Goal: Information Seeking & Learning: Compare options

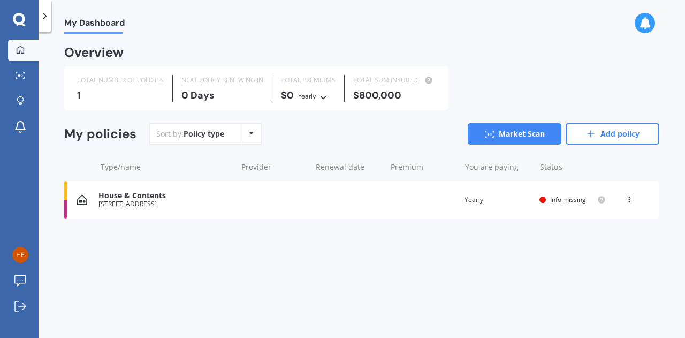
drag, startPoint x: 625, startPoint y: 200, endPoint x: 633, endPoint y: 202, distance: 8.2
click at [633, 202] on div "View option View policy Delete" at bounding box center [630, 199] width 32 height 11
click at [632, 198] on icon at bounding box center [628, 197] width 7 height 6
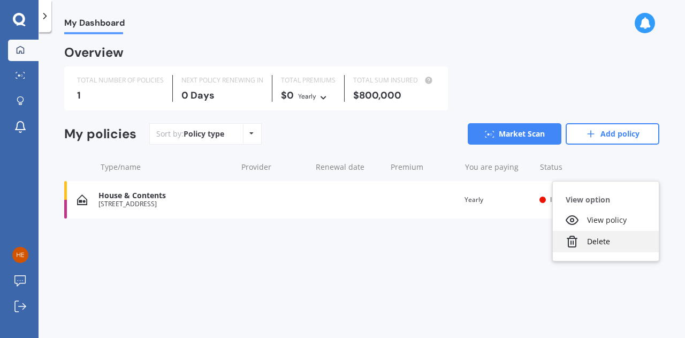
click at [609, 233] on div "Delete" at bounding box center [606, 241] width 106 height 21
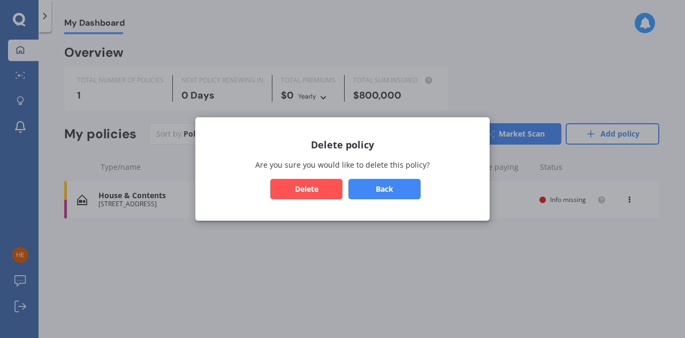
click at [395, 185] on button "Back" at bounding box center [384, 189] width 72 height 20
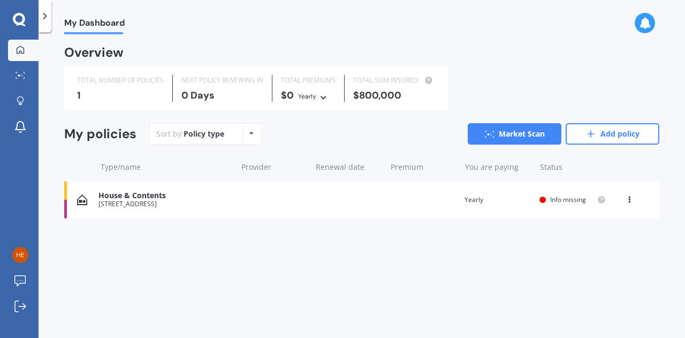
click at [635, 196] on div "View option View policy Delete" at bounding box center [630, 199] width 32 height 11
click at [629, 196] on icon at bounding box center [628, 197] width 7 height 6
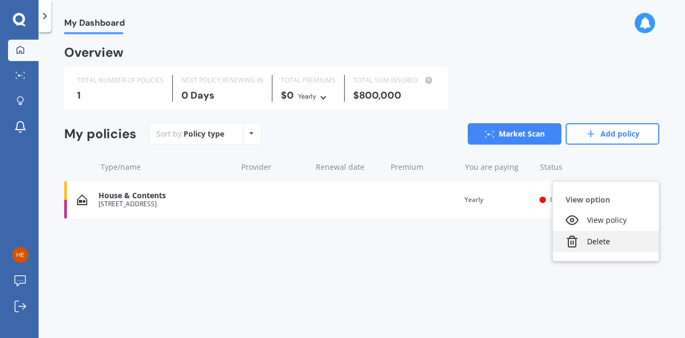
click at [577, 247] on icon at bounding box center [571, 241] width 13 height 13
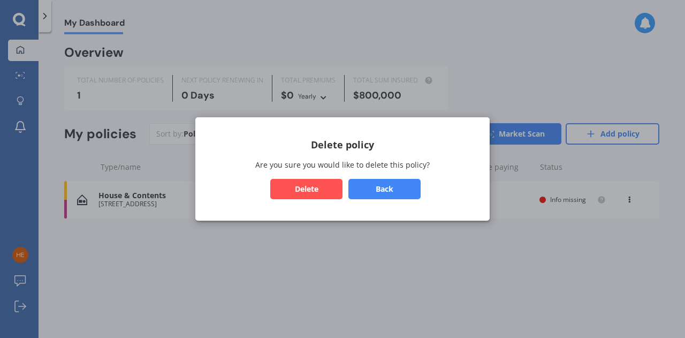
click at [328, 181] on button "Delete" at bounding box center [306, 189] width 72 height 20
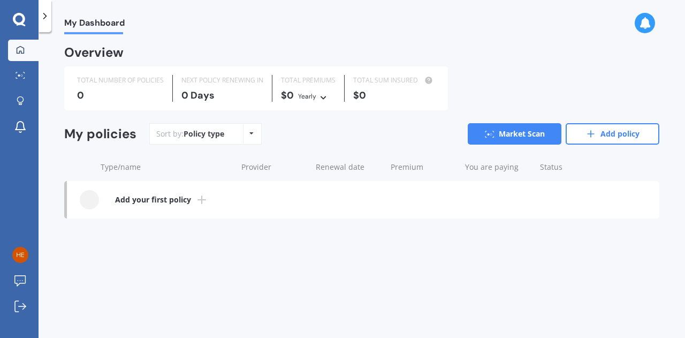
click at [46, 22] on div at bounding box center [45, 16] width 13 height 32
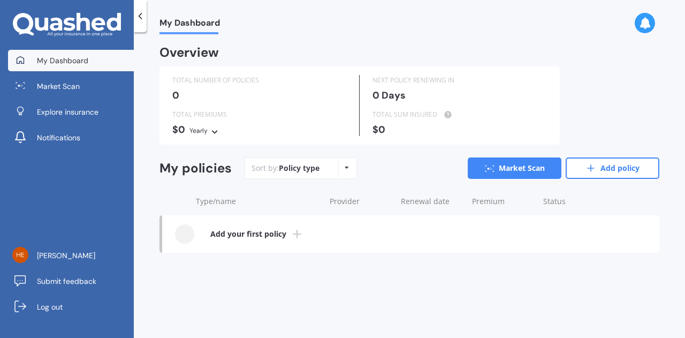
click at [40, 60] on span "My Dashboard" at bounding box center [62, 60] width 51 height 11
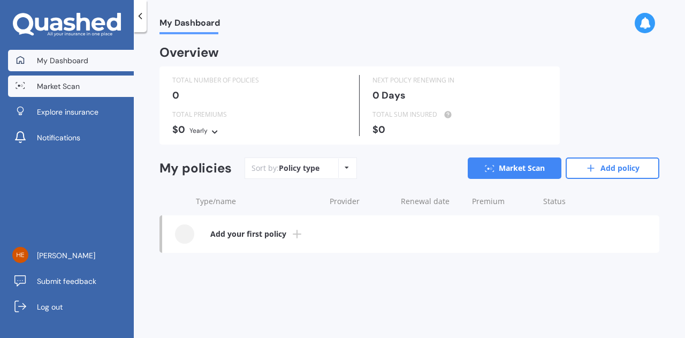
click at [48, 86] on span "Market Scan" at bounding box center [58, 86] width 43 height 11
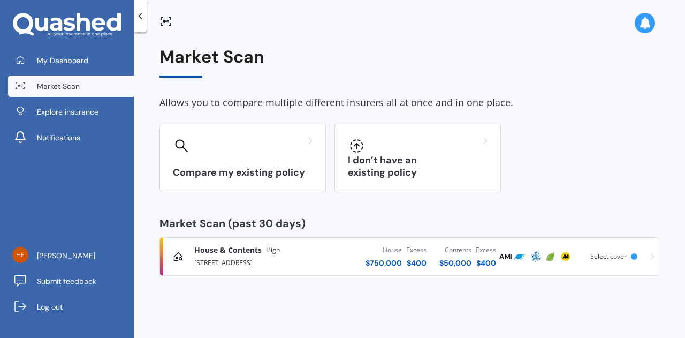
click at [46, 19] on icon at bounding box center [41, 24] width 13 height 13
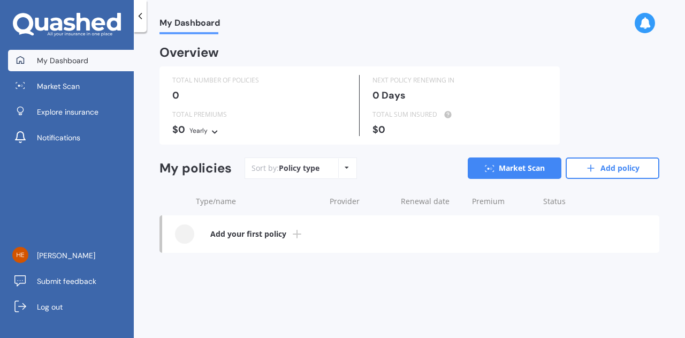
click at [71, 22] on icon at bounding box center [67, 25] width 108 height 24
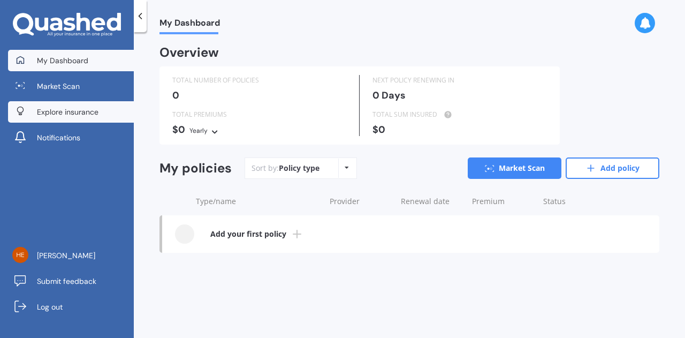
click at [66, 110] on span "Explore insurance" at bounding box center [68, 111] width 62 height 11
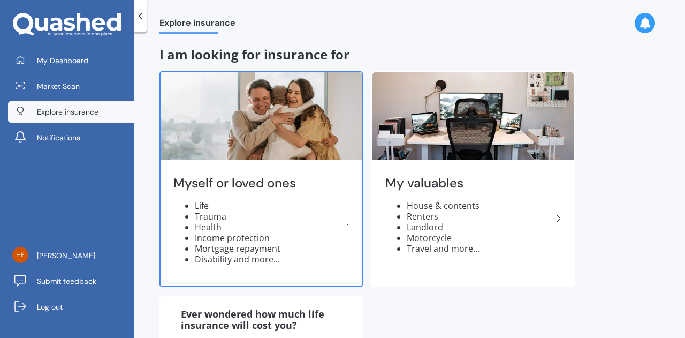
scroll to position [142, 0]
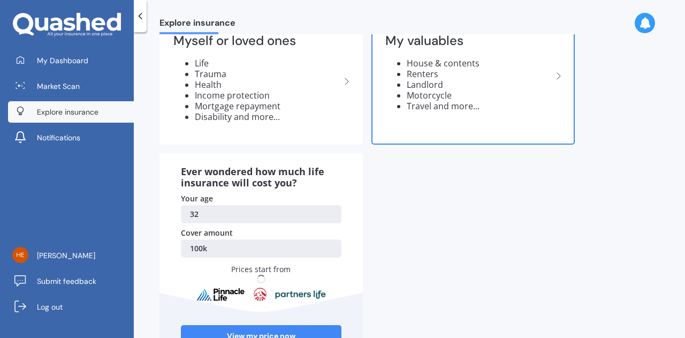
click at [441, 102] on li "Travel and more..." at bounding box center [480, 106] width 146 height 11
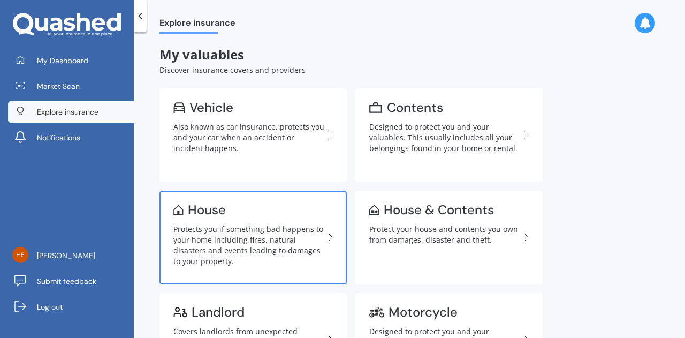
click at [231, 206] on div "House" at bounding box center [248, 209] width 151 height 11
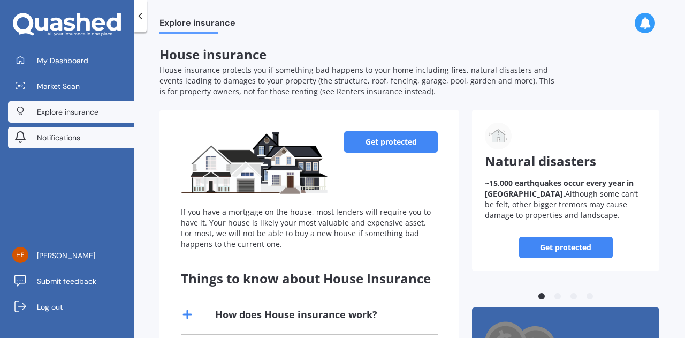
click at [35, 133] on link "Notifications" at bounding box center [71, 137] width 126 height 21
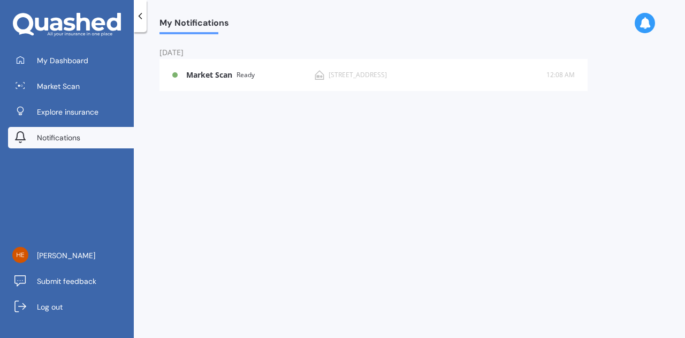
click at [52, 98] on div "My Dashboard Market Scan Explore insurance Notifications" at bounding box center [67, 101] width 134 height 103
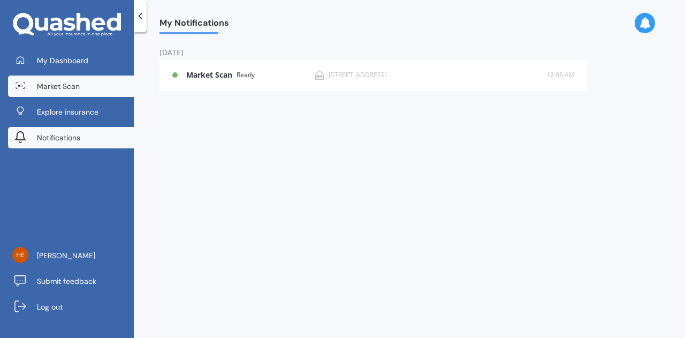
click at [53, 87] on span "Market Scan" at bounding box center [58, 86] width 43 height 11
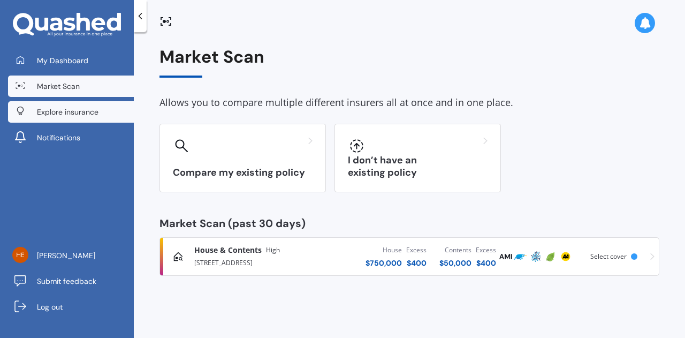
click at [63, 109] on span "Explore insurance" at bounding box center [68, 111] width 62 height 11
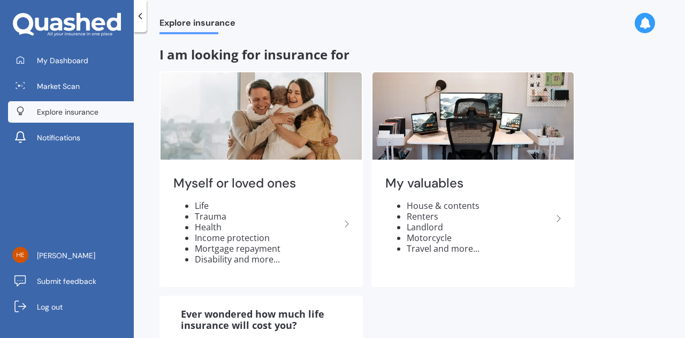
click at [63, 109] on span "Explore insurance" at bounding box center [68, 111] width 62 height 11
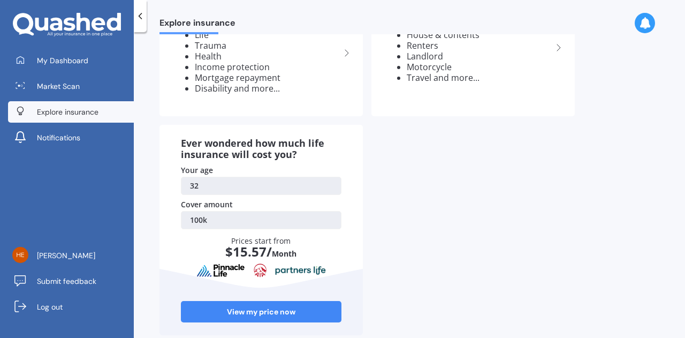
scroll to position [186, 0]
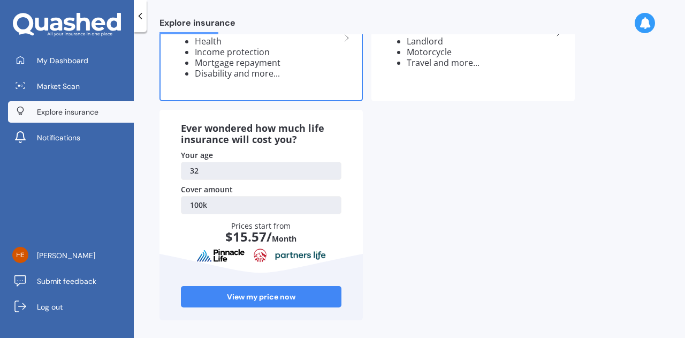
click at [241, 78] on li "Disability and more..." at bounding box center [268, 73] width 146 height 11
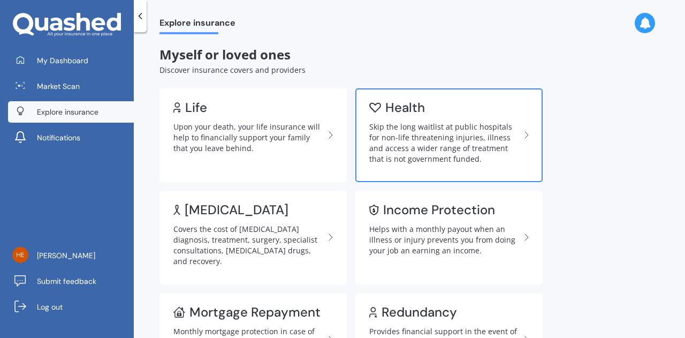
click at [364, 124] on link "Health Skip the long waitlist at public hospitals for non-life threatening inju…" at bounding box center [448, 135] width 187 height 94
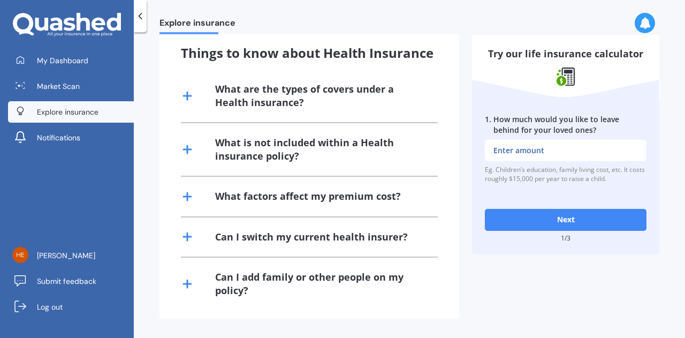
scroll to position [272, 0]
click at [539, 140] on input "1 . How much would you like to leave behind for your loved ones?" at bounding box center [566, 150] width 162 height 21
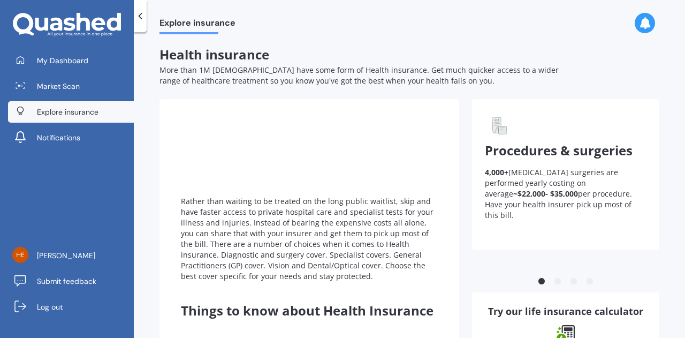
click at [333, 160] on div "Rather than waiting to be treated on the long public waitlist, skip and have fa…" at bounding box center [309, 200] width 257 height 161
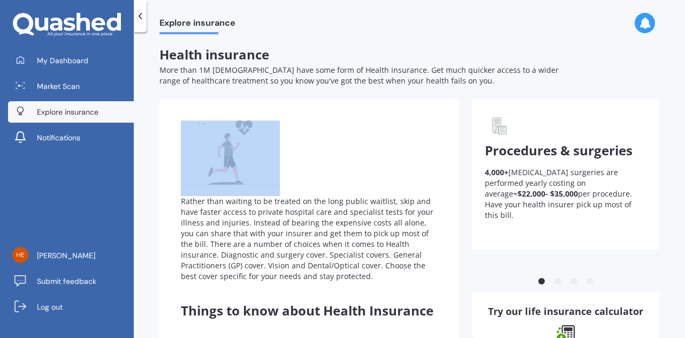
click at [333, 160] on div "Rather than waiting to be treated on the long public waitlist, skip and have fa…" at bounding box center [309, 200] width 257 height 161
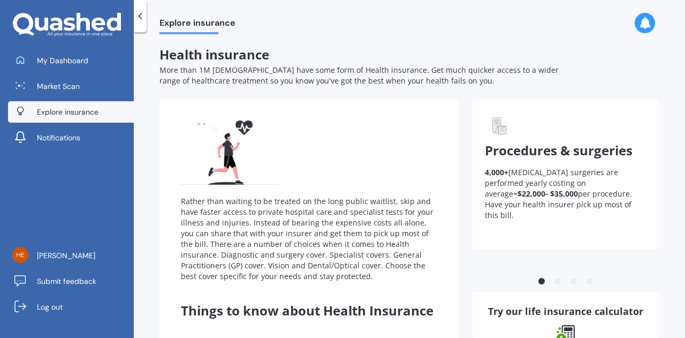
click at [277, 204] on div "Rather than waiting to be treated on the long public waitlist, skip and have fa…" at bounding box center [309, 239] width 257 height 86
click at [265, 318] on div "Things to know about Health Insurance" at bounding box center [309, 311] width 257 height 16
click at [264, 314] on span "Things to know about Health Insurance" at bounding box center [307, 310] width 253 height 18
click at [530, 190] on b "~$22,000- $35,000" at bounding box center [545, 193] width 65 height 10
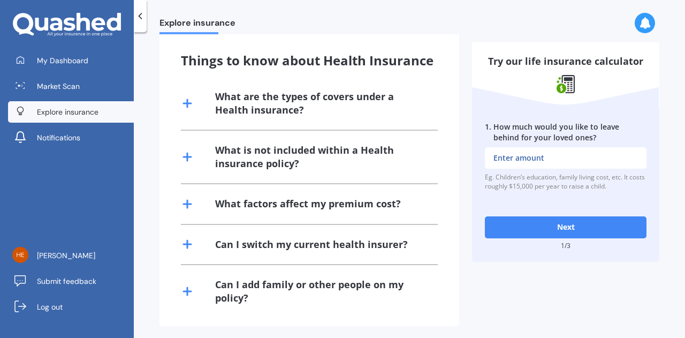
scroll to position [272, 0]
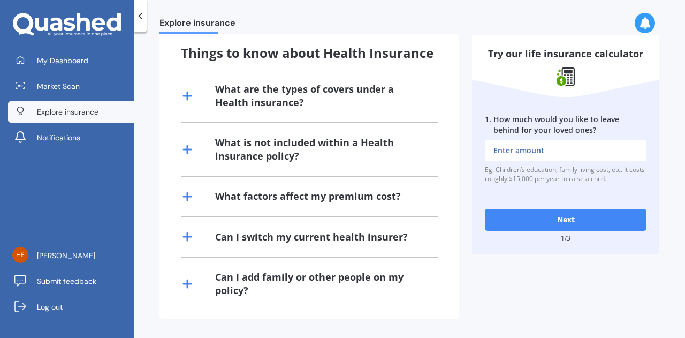
click at [269, 106] on div "What are the types of covers under a Health insurance?" at bounding box center [320, 95] width 210 height 27
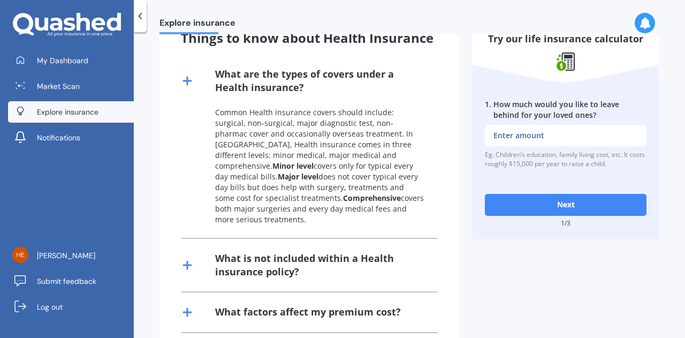
click at [270, 94] on div "What are the types of covers under a Health insurance?" at bounding box center [320, 80] width 210 height 27
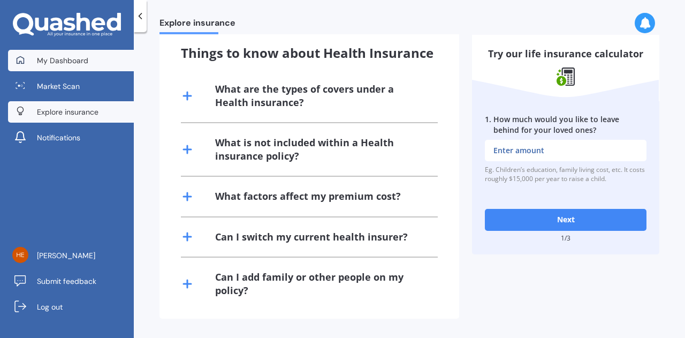
click at [88, 60] on link "My Dashboard" at bounding box center [71, 60] width 126 height 21
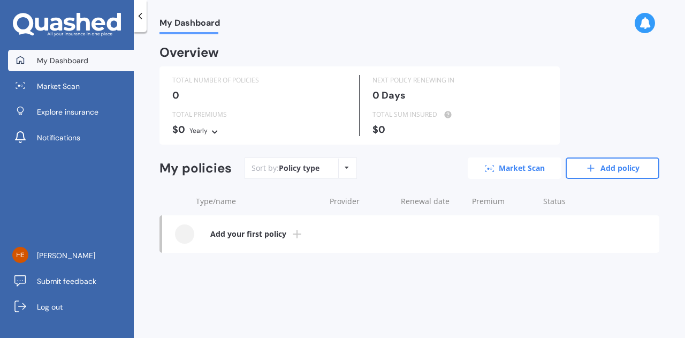
click at [488, 166] on icon at bounding box center [490, 168] width 10 height 7
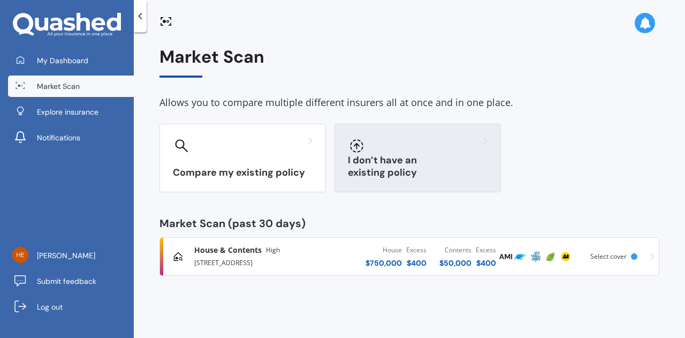
click at [381, 150] on div at bounding box center [418, 145] width 140 height 17
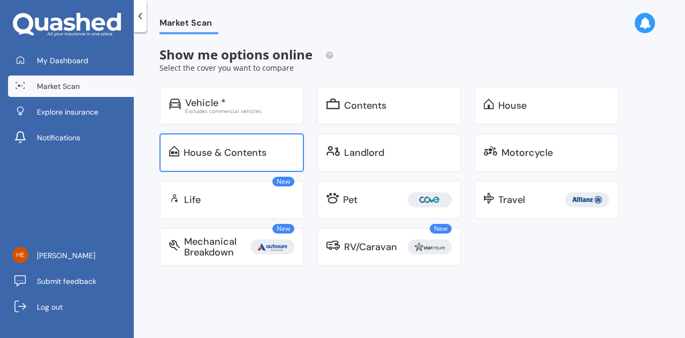
click at [234, 156] on div "House & Contents" at bounding box center [225, 152] width 83 height 11
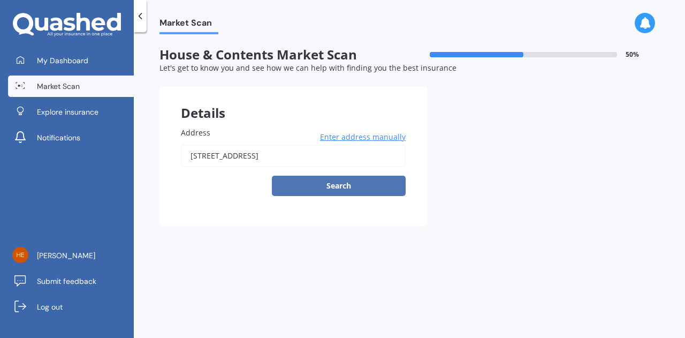
click at [353, 184] on button "Search" at bounding box center [339, 185] width 134 height 20
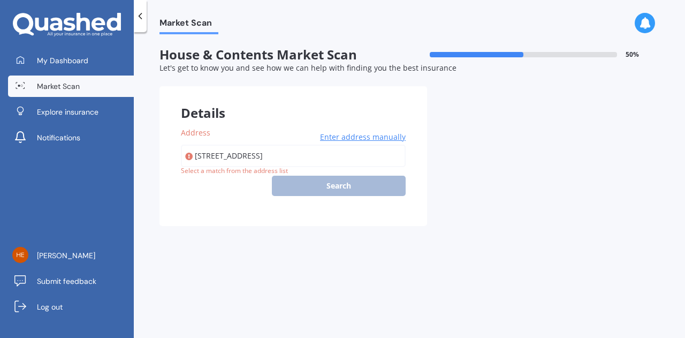
type input "21 Muster Road, Pukekohe 2120"
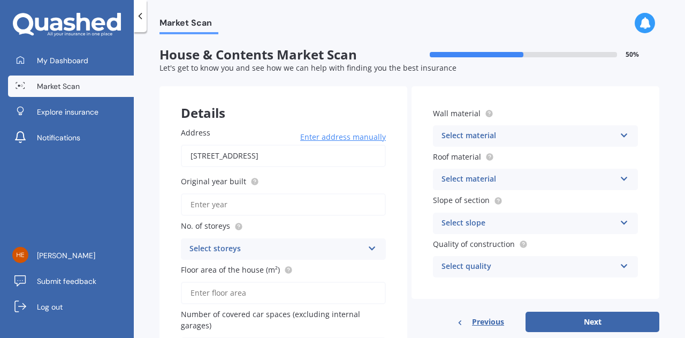
click at [308, 211] on input "Original year built" at bounding box center [283, 204] width 205 height 22
type input "2025"
click at [266, 253] on div "Select storeys" at bounding box center [276, 248] width 174 height 13
click at [198, 154] on div "1" at bounding box center [283, 150] width 204 height 19
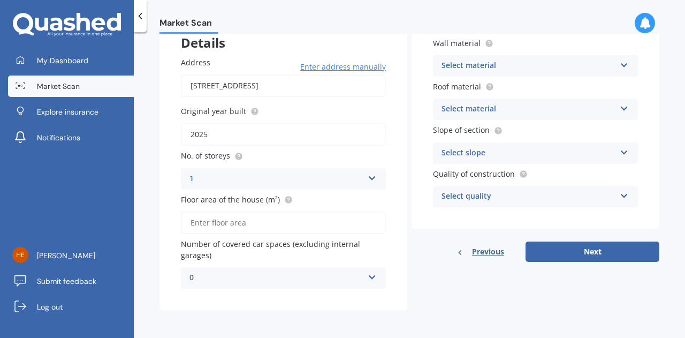
click at [231, 220] on input "Floor area of the house (m²)" at bounding box center [283, 222] width 205 height 22
type input "191"
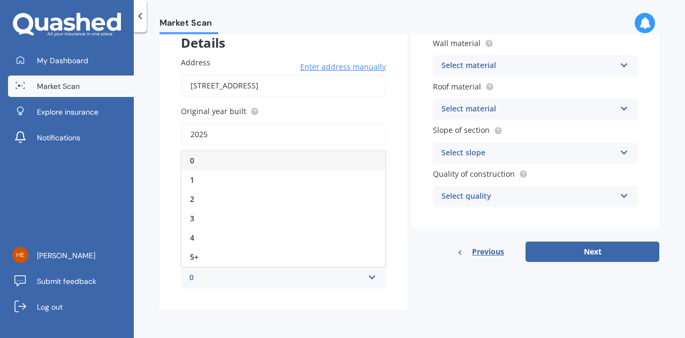
click at [226, 298] on div "Address 21 Muster Road, Pukekohe 2120 Enter address manually Search Original ye…" at bounding box center [283, 172] width 248 height 275
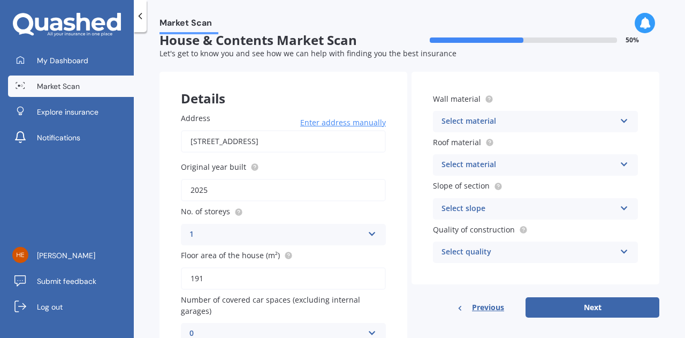
scroll to position [0, 0]
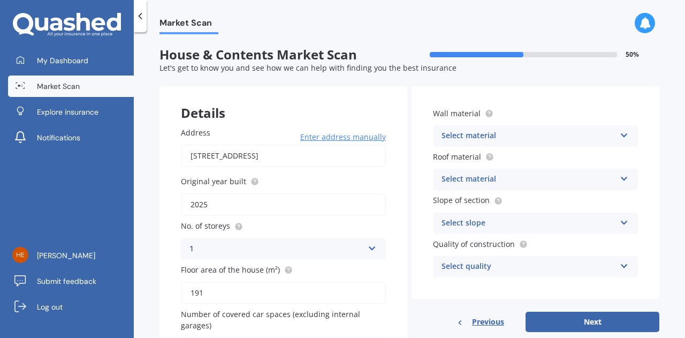
click at [487, 133] on div "Select material" at bounding box center [528, 135] width 174 height 13
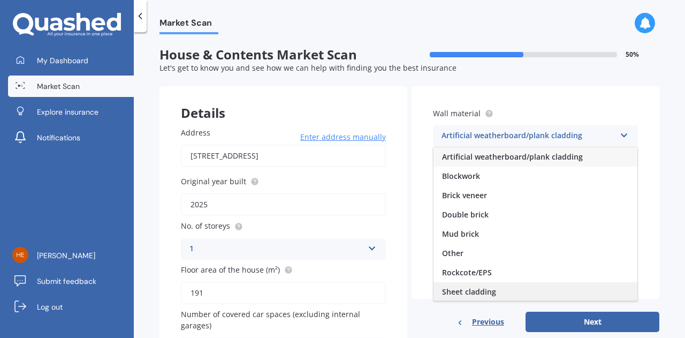
scroll to position [97, 0]
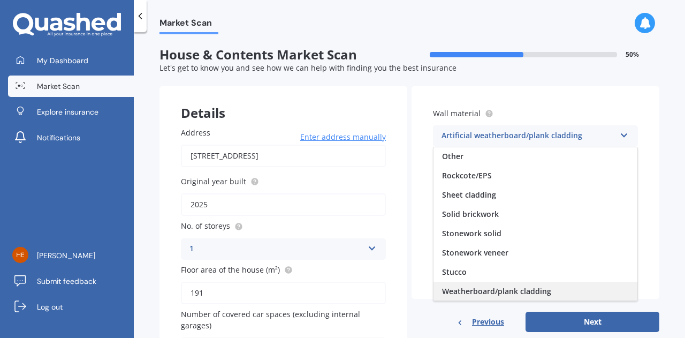
click at [475, 292] on span "Weatherboard/plank cladding" at bounding box center [496, 291] width 109 height 10
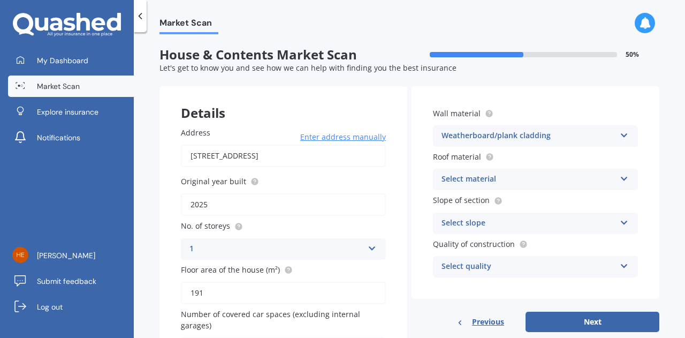
click at [496, 178] on div "Select material" at bounding box center [528, 179] width 174 height 13
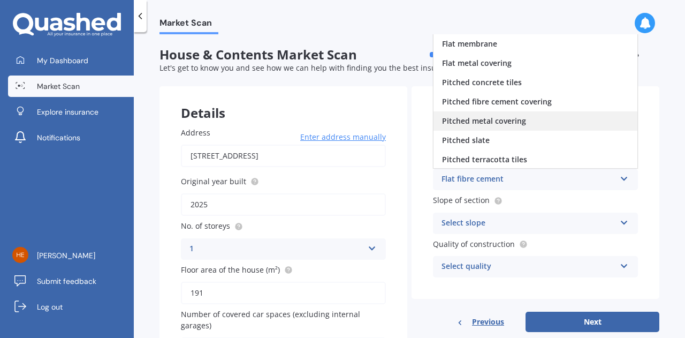
click at [500, 119] on span "Pitched metal covering" at bounding box center [484, 121] width 84 height 10
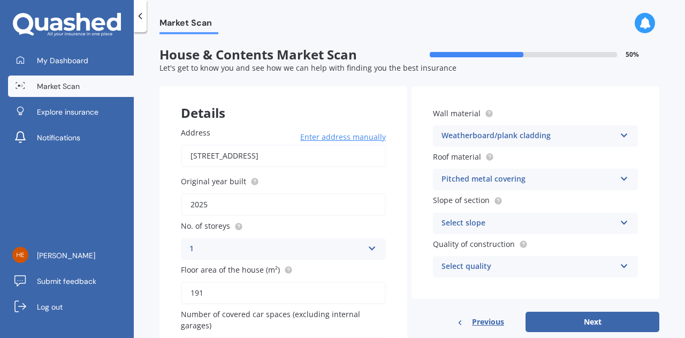
click at [480, 220] on div "Select slope" at bounding box center [528, 223] width 174 height 13
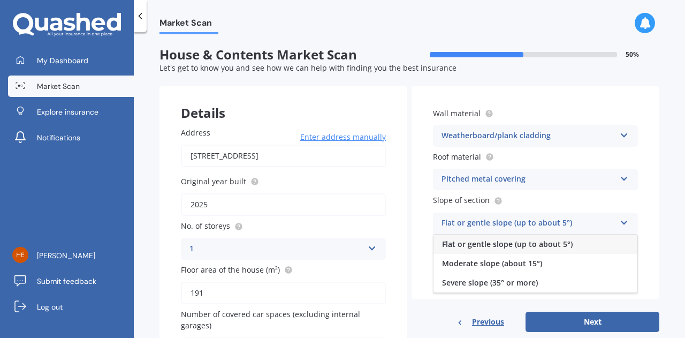
click at [478, 243] on span "Flat or gentle slope (up to about 5°)" at bounding box center [507, 244] width 131 height 10
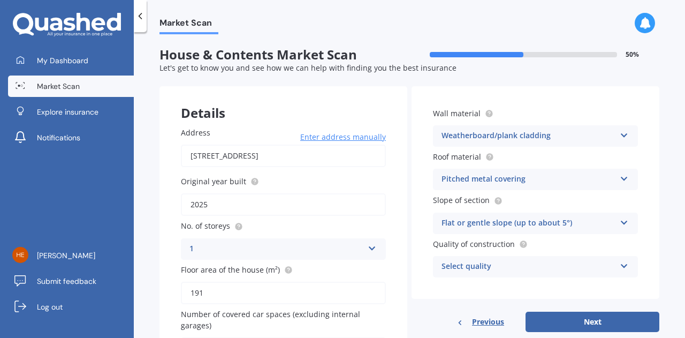
click at [486, 266] on div "Select quality" at bounding box center [528, 266] width 174 height 13
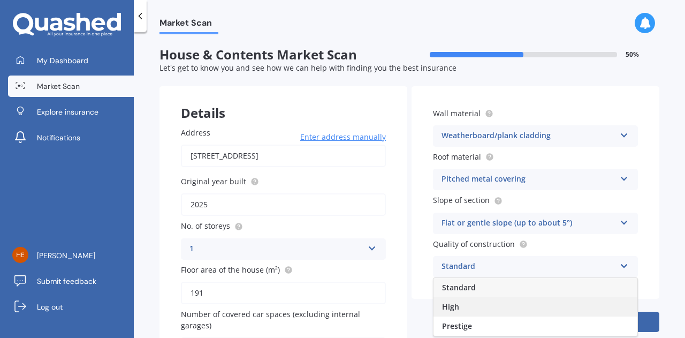
click at [472, 307] on div "High" at bounding box center [535, 306] width 204 height 19
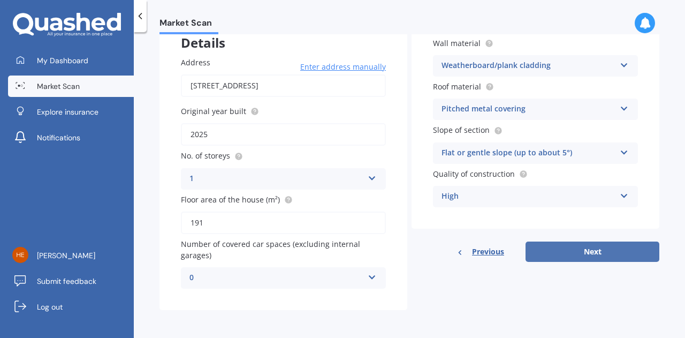
click at [551, 249] on button "Next" at bounding box center [592, 251] width 134 height 20
select select "20"
select select "10"
select select "1992"
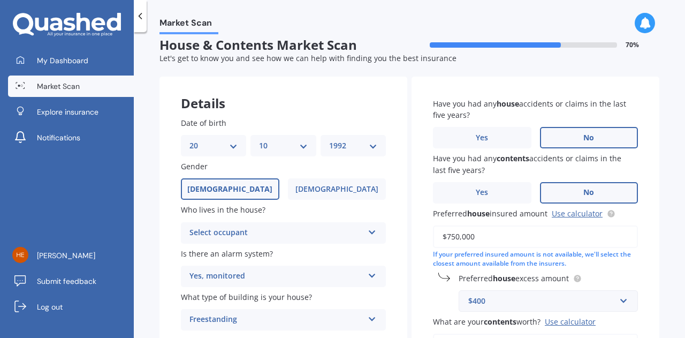
scroll to position [0, 0]
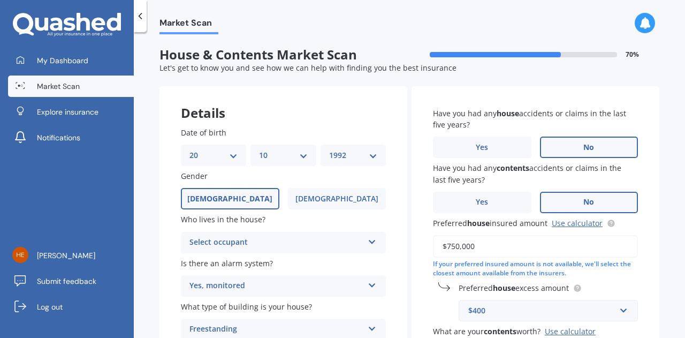
click at [274, 236] on div "Select occupant" at bounding box center [276, 242] width 174 height 13
click at [259, 266] on div "Owner" at bounding box center [283, 263] width 204 height 19
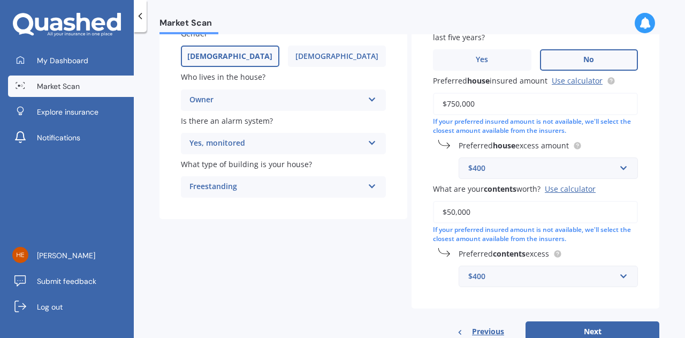
click at [269, 137] on div "Yes, monitored" at bounding box center [276, 143] width 174 height 13
click at [269, 139] on div "Yes, monitored" at bounding box center [276, 143] width 174 height 13
drag, startPoint x: 480, startPoint y: 105, endPoint x: 362, endPoint y: 100, distance: 118.9
click at [362, 100] on div "Details Date of birth DD 01 02 03 04 05 06 07 08 09 10 11 12 13 14 15 16 17 18 …" at bounding box center [409, 142] width 500 height 397
click at [567, 80] on link "Use calculator" at bounding box center [577, 80] width 51 height 10
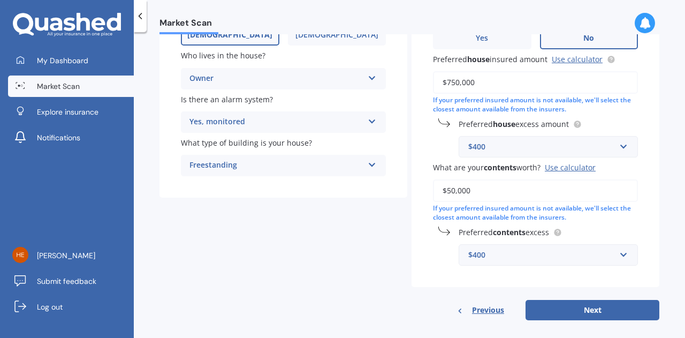
scroll to position [175, 0]
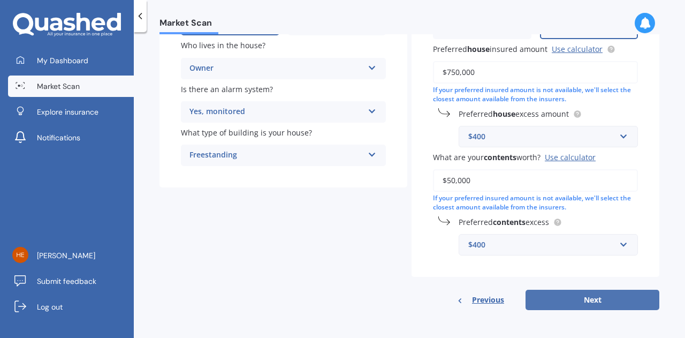
click at [558, 308] on button "Next" at bounding box center [592, 299] width 134 height 20
select select "20"
select select "10"
select select "1992"
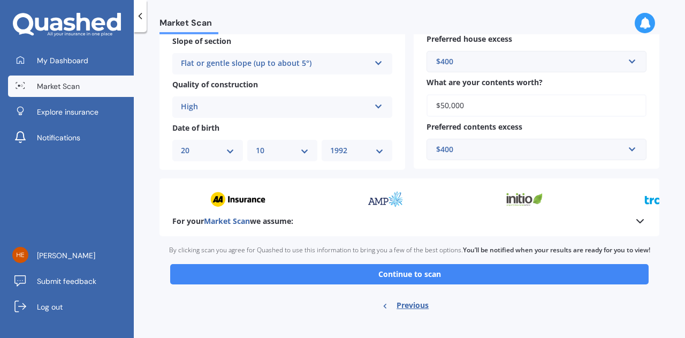
scroll to position [380, 0]
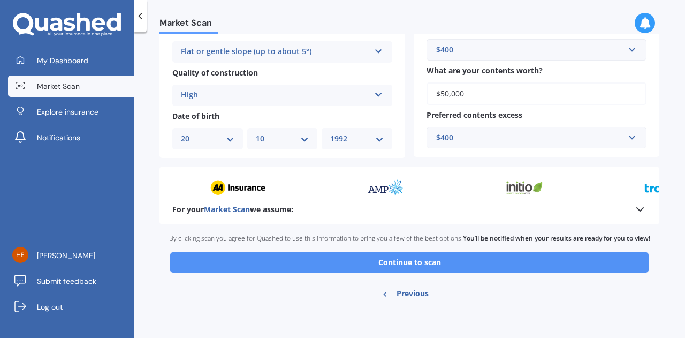
click at [411, 264] on button "Continue to scan" at bounding box center [409, 262] width 478 height 20
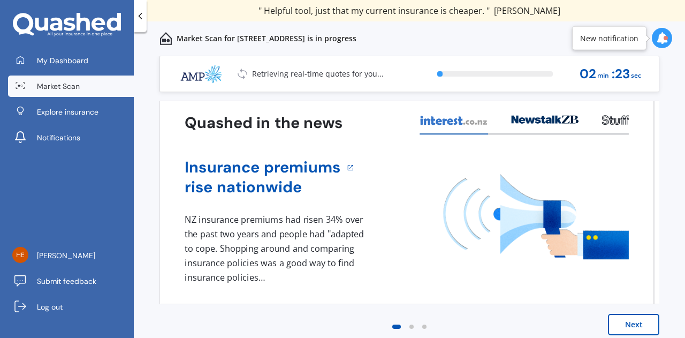
scroll to position [7, 0]
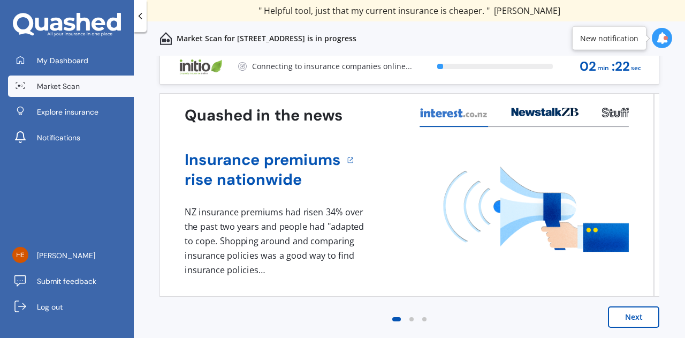
click at [633, 323] on button "Next" at bounding box center [633, 316] width 51 height 21
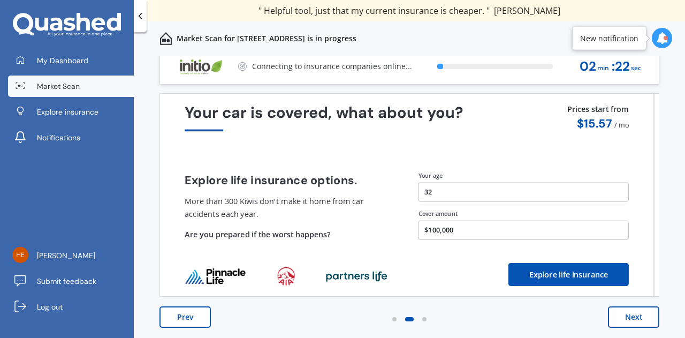
scroll to position [0, 0]
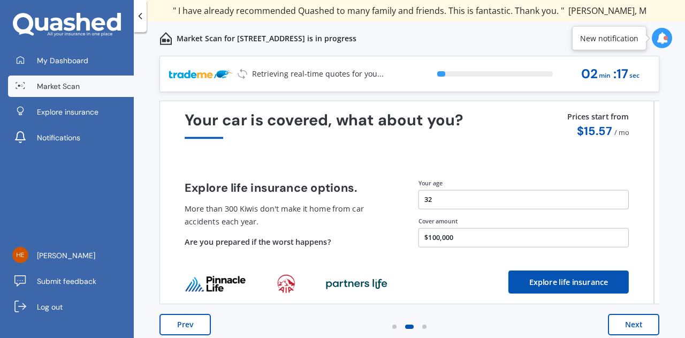
click at [629, 327] on button "Next" at bounding box center [633, 324] width 51 height 21
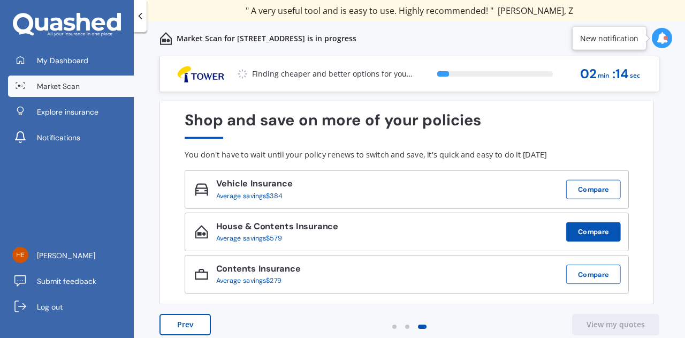
click at [600, 231] on button "Compare" at bounding box center [593, 231] width 55 height 19
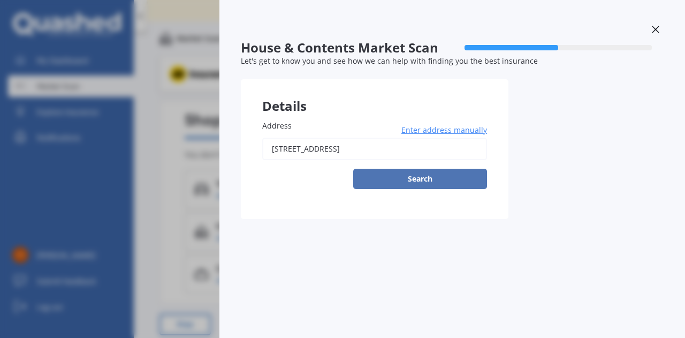
click at [433, 185] on button "Search" at bounding box center [420, 179] width 134 height 20
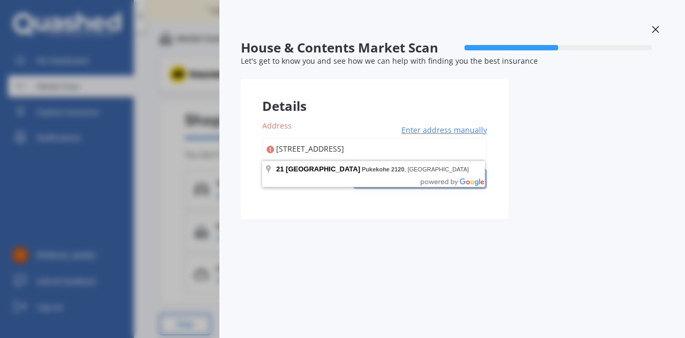
click at [647, 29] on div at bounding box center [655, 30] width 16 height 19
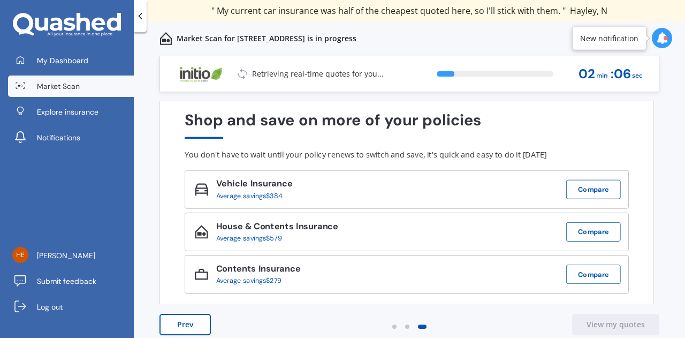
click at [168, 325] on button "Prev" at bounding box center [184, 324] width 51 height 21
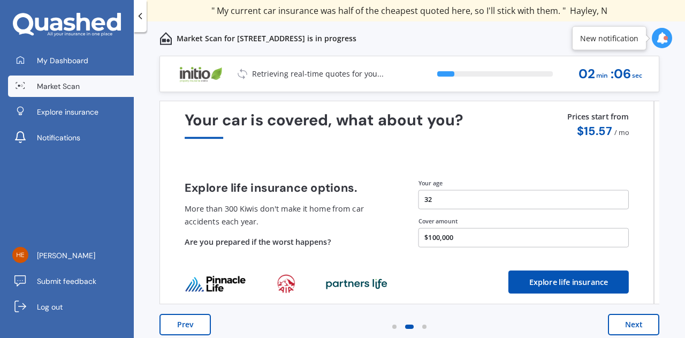
click at [169, 325] on button "Prev" at bounding box center [184, 324] width 51 height 21
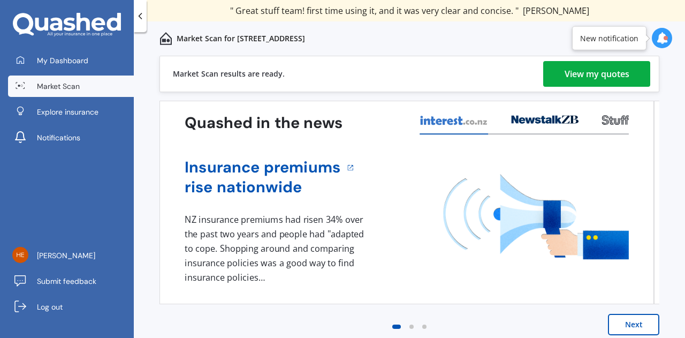
click at [564, 84] on div "View my quotes" at bounding box center [596, 74] width 65 height 26
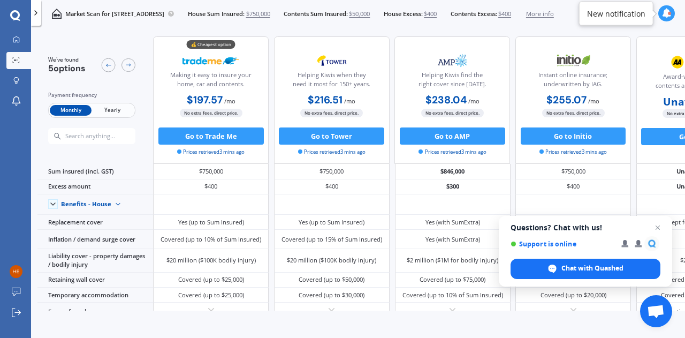
click at [111, 104] on div "Monthly Yearly" at bounding box center [91, 110] width 87 height 15
click at [117, 108] on span "Yearly" at bounding box center [112, 110] width 42 height 11
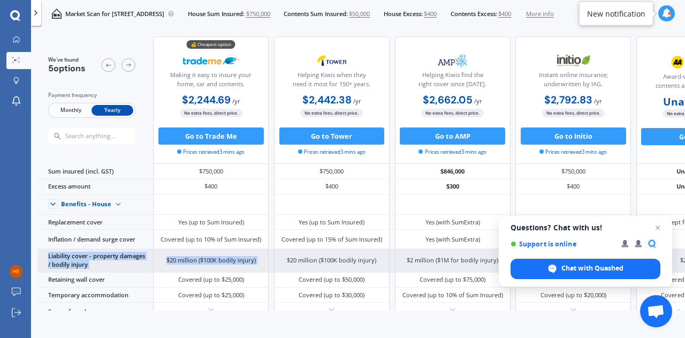
drag, startPoint x: 41, startPoint y: 257, endPoint x: 279, endPoint y: 263, distance: 238.1
click at [279, 263] on div "Liability cover - property damages / bodily injury $20 million ($100K bodily in…" at bounding box center [394, 261] width 714 height 24
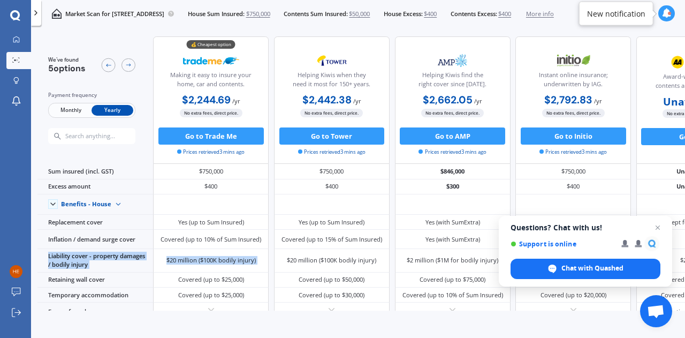
copy div "Liability cover - property damages / bodily injury $20 million ($100K bodily in…"
click at [656, 223] on span "Close chat" at bounding box center [657, 227] width 13 height 13
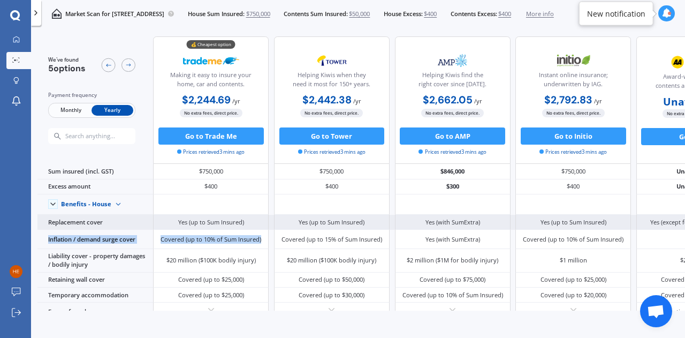
drag, startPoint x: 48, startPoint y: 236, endPoint x: 261, endPoint y: 228, distance: 212.5
click at [264, 234] on div "Inflation / demand surge cover Covered (up to 10% of Sum Insured) Covered (up t…" at bounding box center [394, 239] width 714 height 19
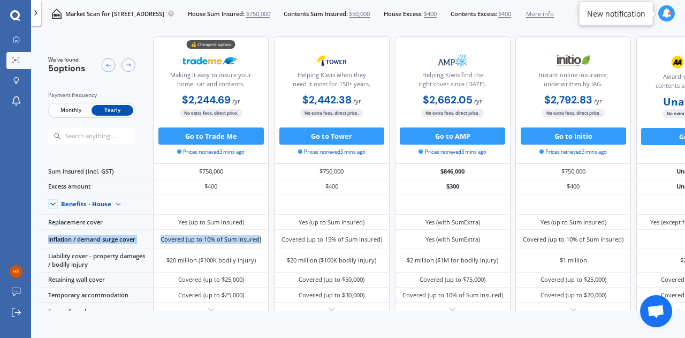
copy div "Inflation / demand surge cover Covered (up to 10% of Sum Insured)"
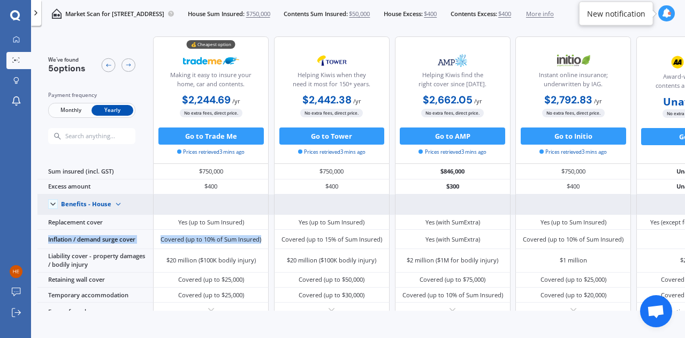
click at [111, 203] on img at bounding box center [118, 204] width 14 height 14
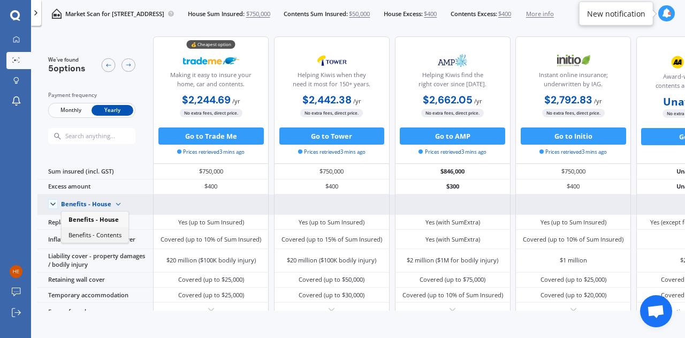
click at [106, 236] on span "Benefits - Contents" at bounding box center [94, 235] width 53 height 8
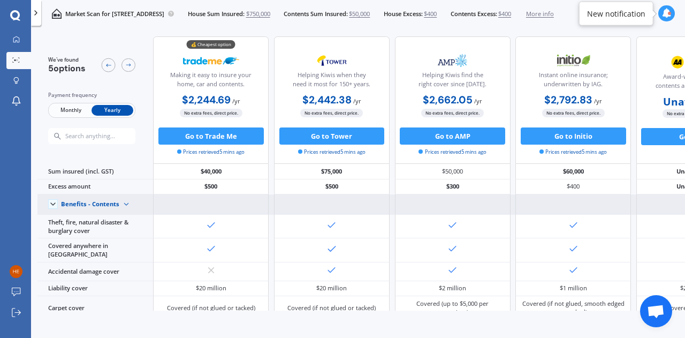
click at [111, 207] on div "Benefits - Contents" at bounding box center [90, 203] width 58 height 7
click at [106, 217] on span "Benefits - House" at bounding box center [90, 219] width 45 height 8
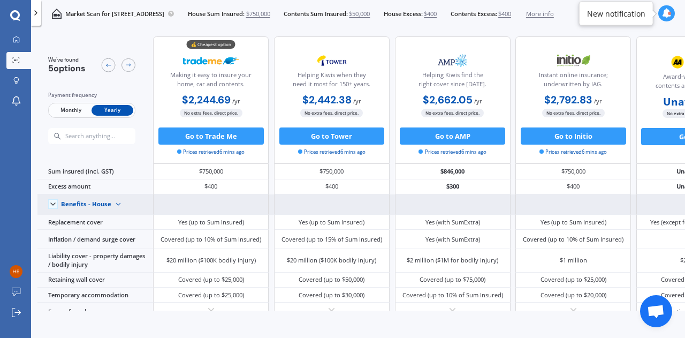
click at [116, 205] on img at bounding box center [118, 204] width 14 height 14
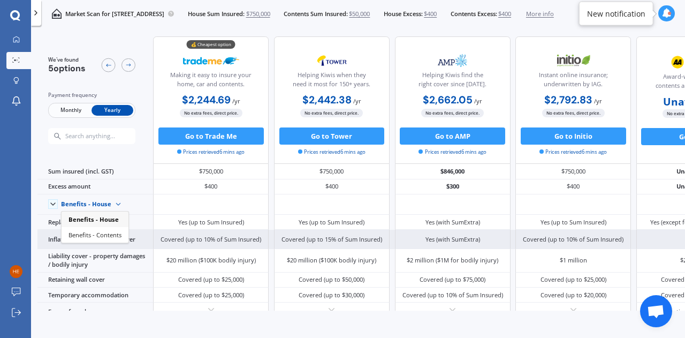
drag, startPoint x: 104, startPoint y: 236, endPoint x: 108, endPoint y: 246, distance: 10.5
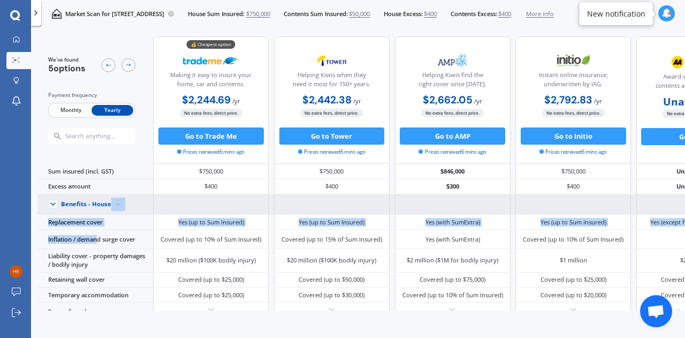
click at [111, 202] on img at bounding box center [118, 204] width 14 height 14
click at [111, 235] on span "Benefits - Contents" at bounding box center [94, 235] width 53 height 8
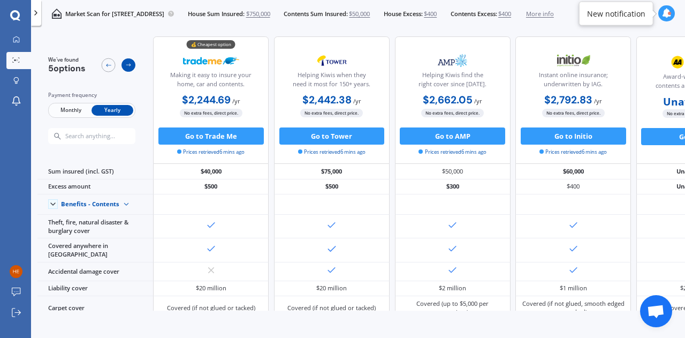
click at [129, 62] on icon at bounding box center [128, 65] width 7 height 7
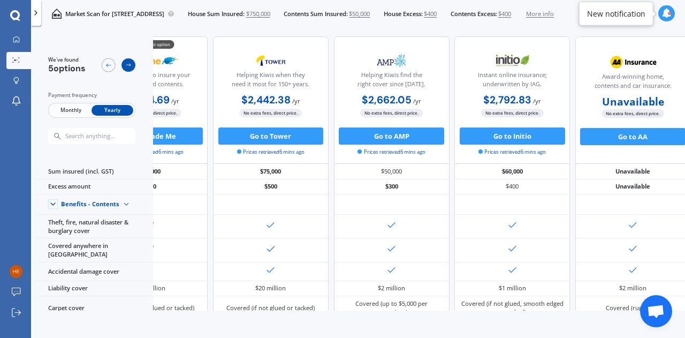
scroll to position [0, 88]
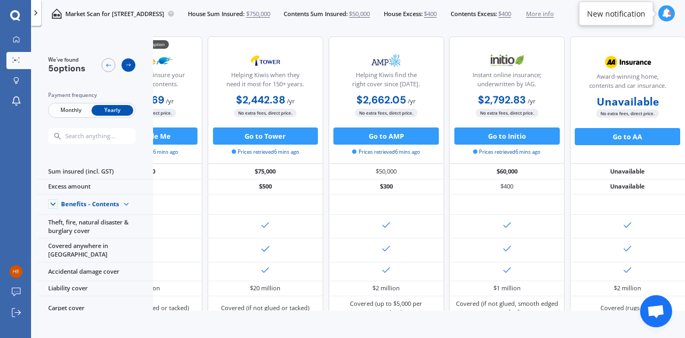
click at [129, 62] on icon at bounding box center [128, 65] width 7 height 7
click at [112, 65] on div at bounding box center [109, 65] width 14 height 14
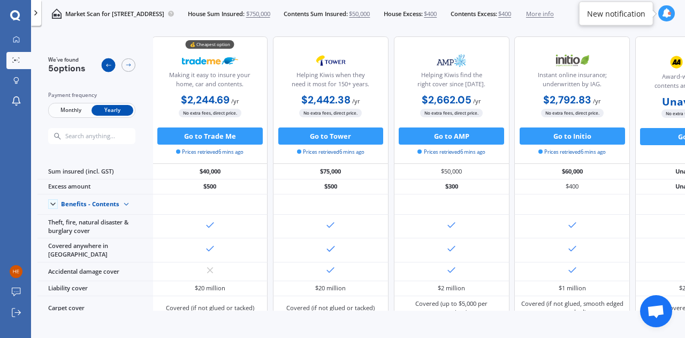
scroll to position [0, 0]
click at [112, 66] on div at bounding box center [109, 65] width 14 height 14
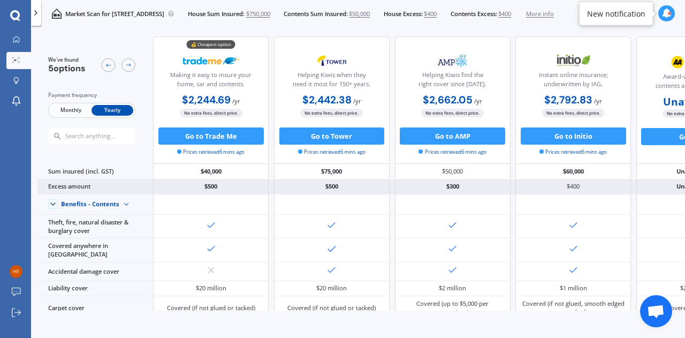
click at [192, 186] on div "$500" at bounding box center [211, 186] width 116 height 15
click at [193, 185] on div "$500" at bounding box center [211, 186] width 116 height 15
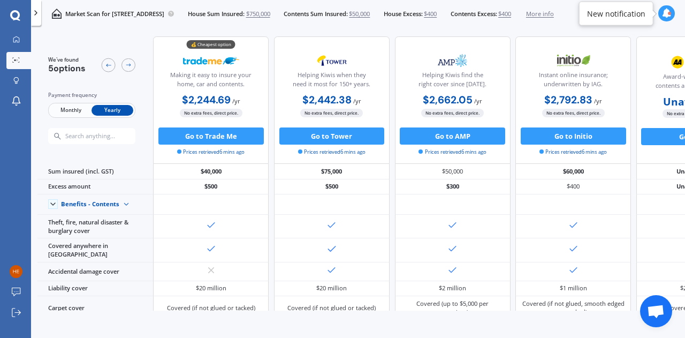
click at [416, 330] on div "We've found 5 options Payment frequency Monthly Yearly 💰 Cheapest option Making…" at bounding box center [360, 184] width 647 height 310
